Goal: Task Accomplishment & Management: Manage account settings

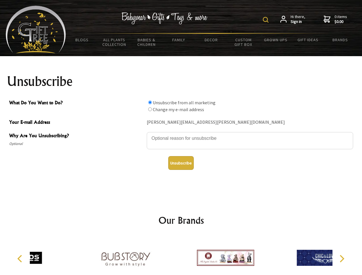
click at [267, 20] on img at bounding box center [266, 20] width 6 height 6
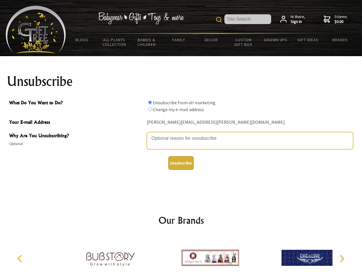
click at [181, 134] on textarea "Why Are You Unsubscribing?" at bounding box center [250, 140] width 207 height 17
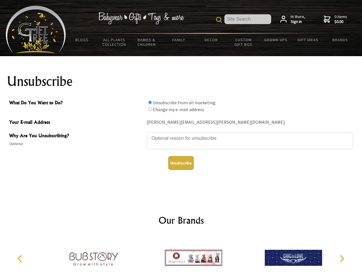
click at [150, 102] on input "What Do You Want to Do?" at bounding box center [150, 103] width 4 height 4
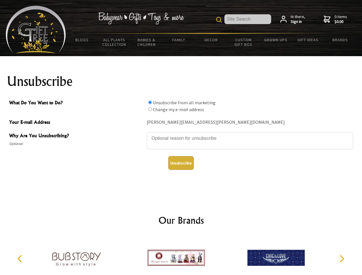
click at [150, 109] on input "What Do You Want to Do?" at bounding box center [150, 110] width 4 height 4
radio input "true"
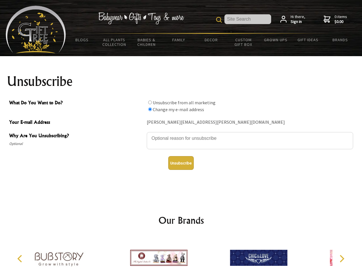
click at [181, 163] on button "Unsubscribe" at bounding box center [181, 163] width 26 height 14
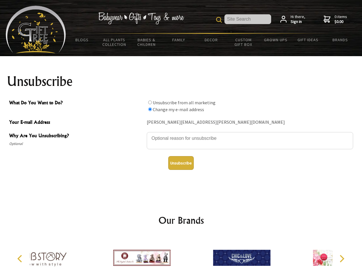
click at [181, 256] on div at bounding box center [142, 259] width 100 height 45
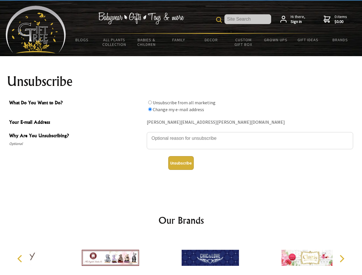
click at [21, 259] on icon "Previous" at bounding box center [20, 258] width 7 height 7
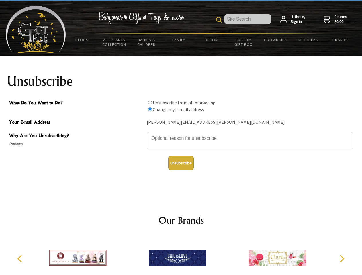
click at [342, 259] on icon "Next" at bounding box center [341, 258] width 7 height 7
